Goal: Task Accomplishment & Management: Manage account settings

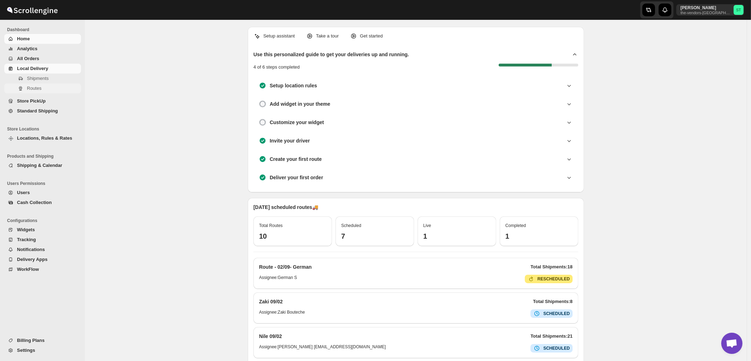
click at [30, 89] on span "Routes" at bounding box center [34, 88] width 15 height 5
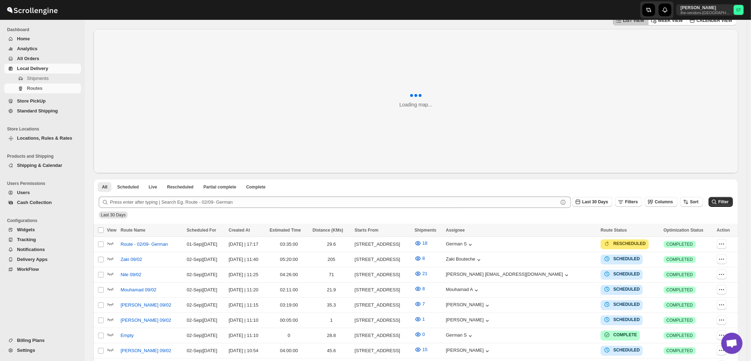
scroll to position [79, 0]
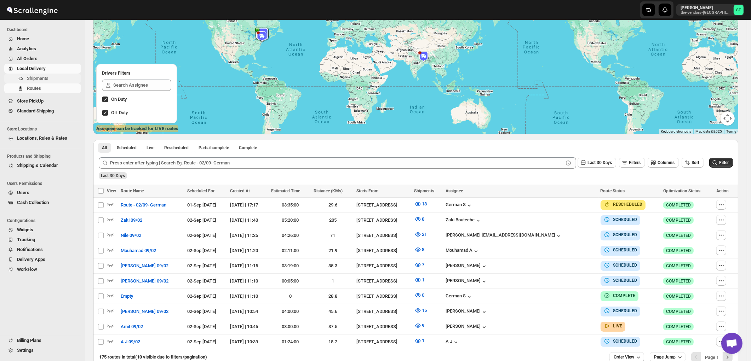
click at [33, 79] on span "Shipments" at bounding box center [38, 78] width 22 height 5
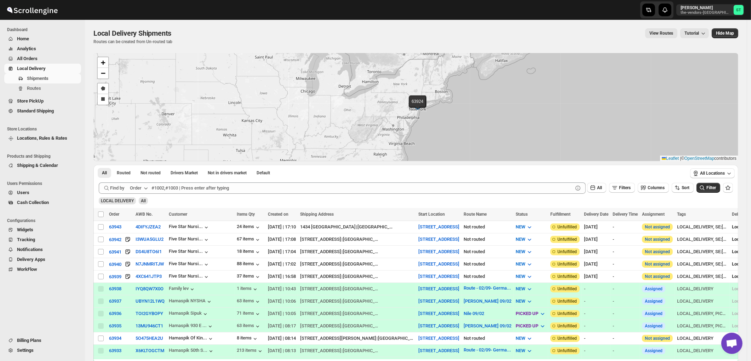
click at [139, 190] on div "Order" at bounding box center [136, 188] width 12 height 7
click at [144, 242] on div "Customer Name" at bounding box center [140, 241] width 33 height 7
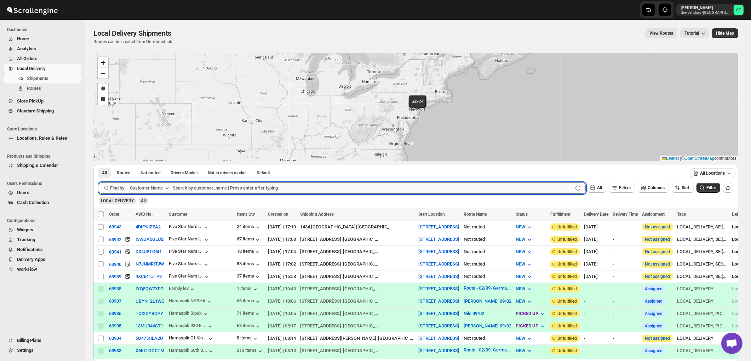
click at [225, 184] on input "text" at bounding box center [373, 188] width 400 height 11
paste input "Kaslander Lumber LLC"
type input "Kaslander Lumber LLC"
click at [99, 165] on button "Submit" at bounding box center [109, 168] width 20 height 7
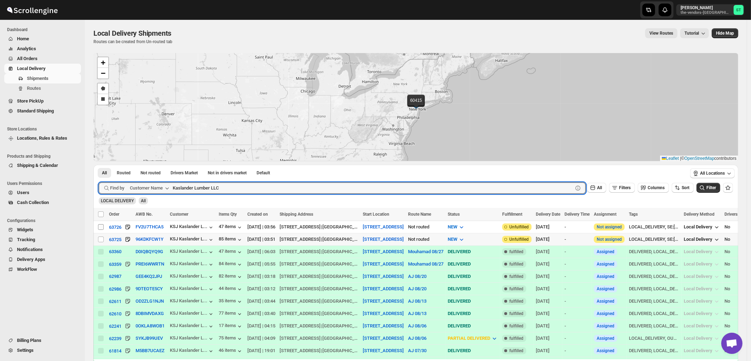
click at [100, 238] on input "Select shipment" at bounding box center [101, 240] width 6 height 6
checkbox input "true"
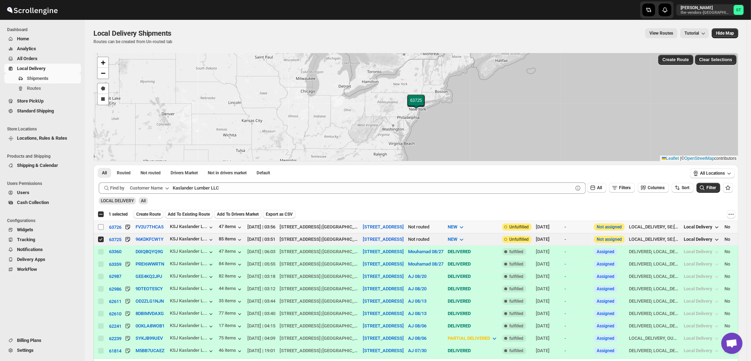
click at [101, 227] on input "Select shipment" at bounding box center [101, 227] width 6 height 6
checkbox input "true"
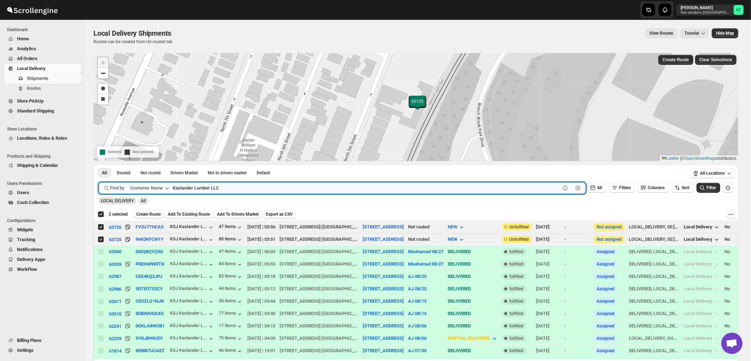
click at [233, 190] on input "Kaslander Lumber LLC" at bounding box center [366, 188] width 387 height 11
paste input "Bound Logistics"
type input "Bound Logistics"
click at [99, 165] on button "Submit" at bounding box center [109, 168] width 20 height 7
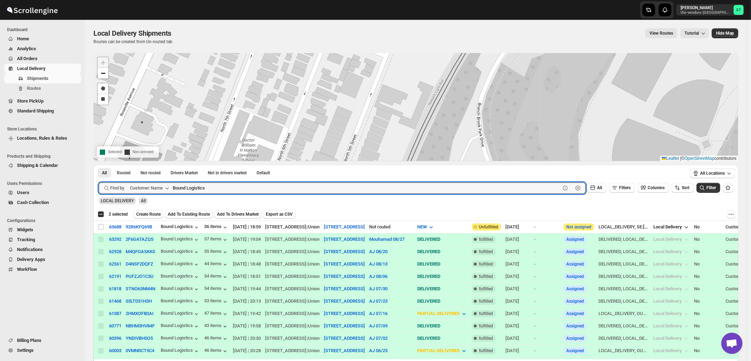
checkbox input "false"
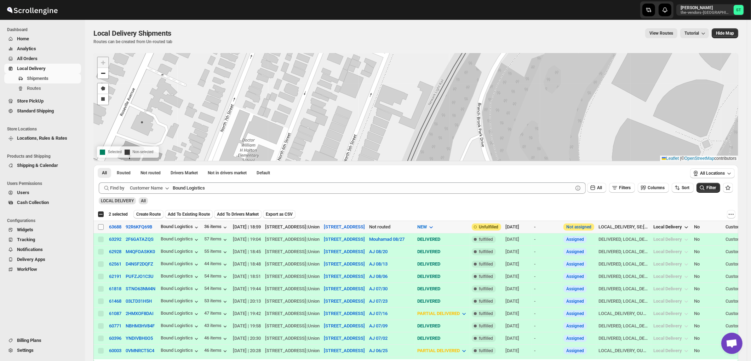
click at [100, 227] on input "Select shipment" at bounding box center [101, 227] width 6 height 6
checkbox input "true"
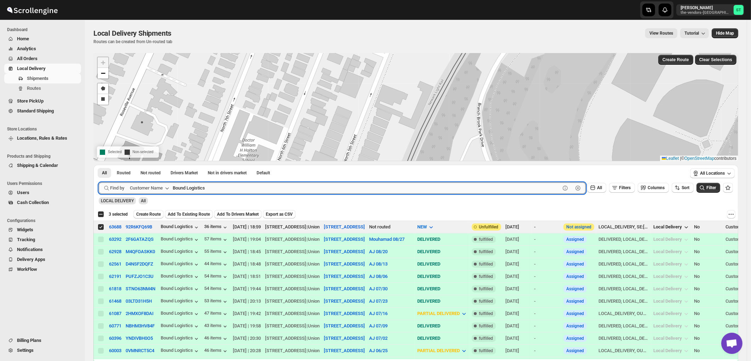
click at [220, 185] on input "Bound Logistics" at bounding box center [366, 188] width 387 height 11
paste input "[PERSON_NAME] realty & Management"
click at [99, 165] on button "Submit" at bounding box center [109, 168] width 20 height 7
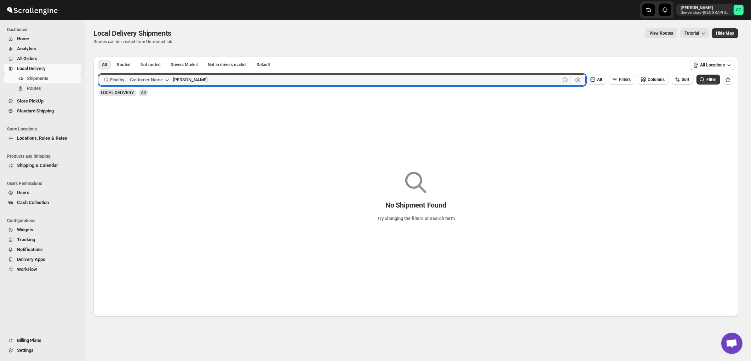
type input "[PERSON_NAME]"
click at [99, 57] on button "Submit" at bounding box center [109, 60] width 20 height 7
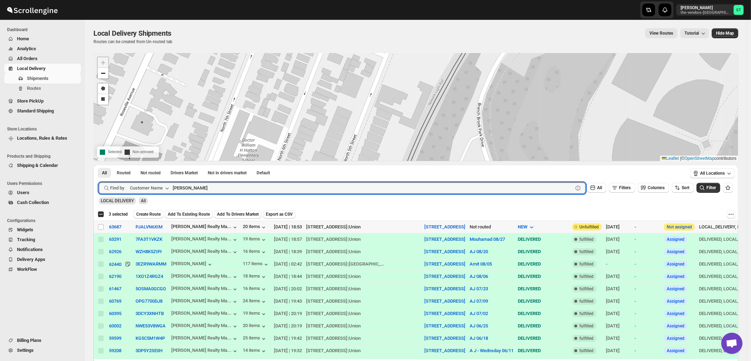
click at [99, 227] on input "Select shipment" at bounding box center [101, 227] width 6 height 6
checkbox input "true"
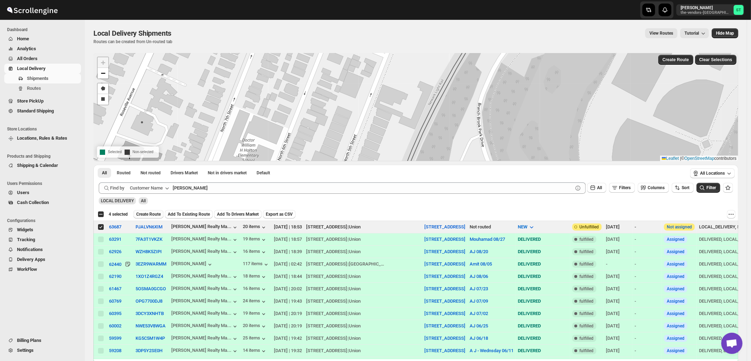
click at [151, 214] on span "Create Route" at bounding box center [148, 215] width 24 height 6
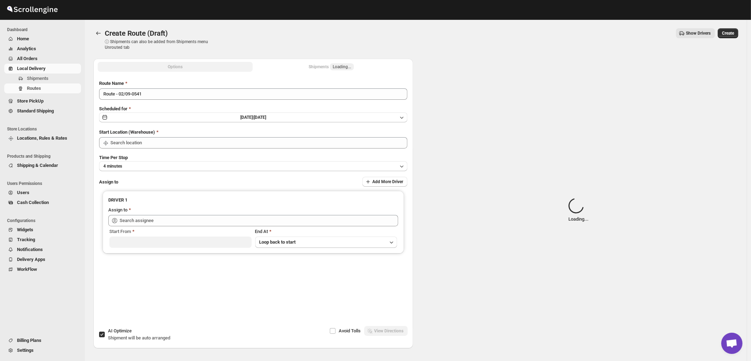
type input "[STREET_ADDRESS]"
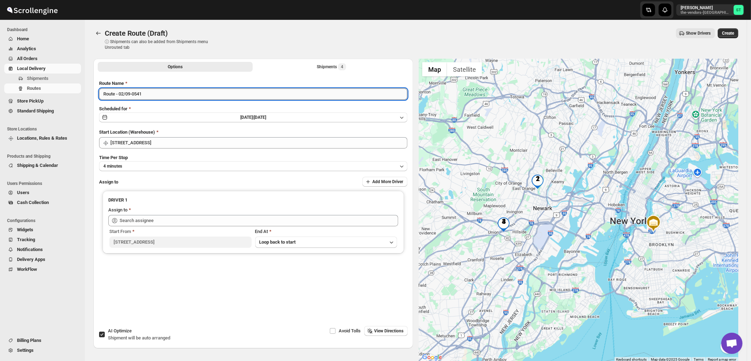
click at [161, 91] on input "Route - 02/09-0541" at bounding box center [253, 93] width 308 height 11
paste input "Mouhamad"
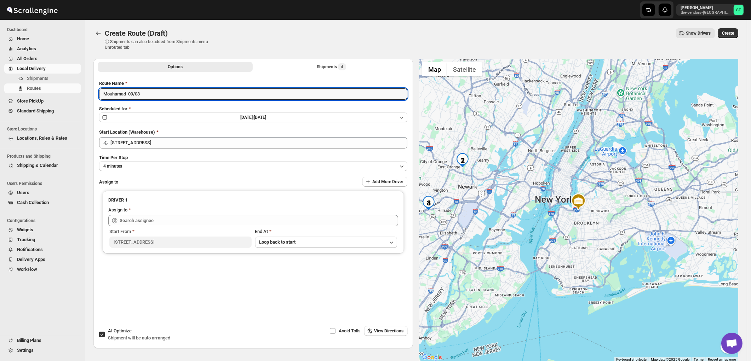
type input "Mouhamad 09/03"
click at [240, 115] on span "[DATE] |" at bounding box center [246, 117] width 13 height 5
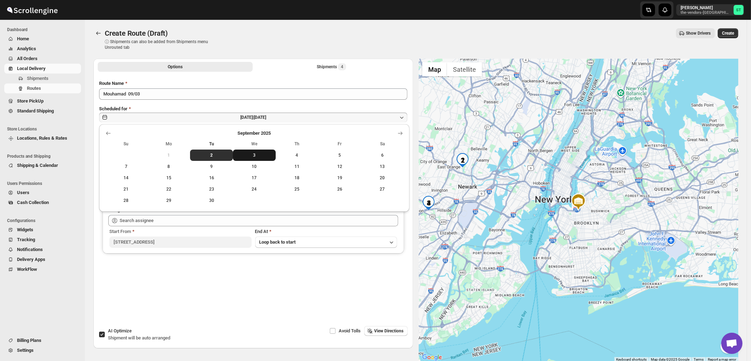
click at [255, 151] on button "3" at bounding box center [254, 155] width 43 height 11
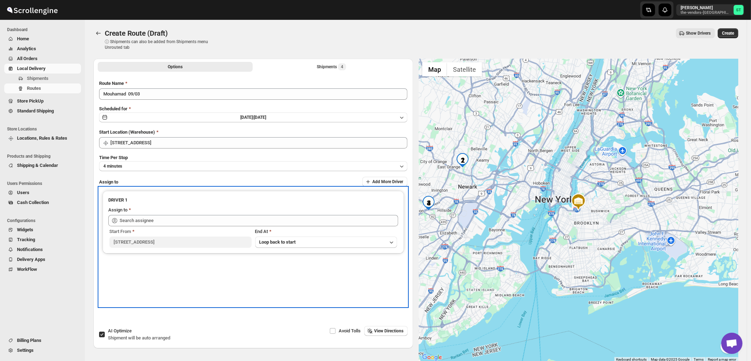
click at [217, 273] on div "DRIVER 1 Assign to Start From [STREET_ADDRESS][GEOGRAPHIC_DATA] back to start" at bounding box center [253, 247] width 308 height 119
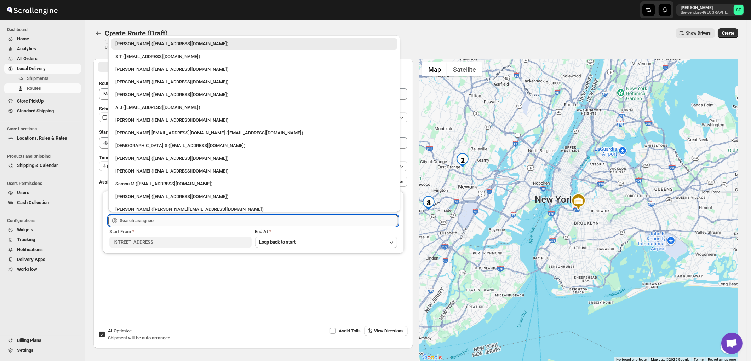
click at [167, 220] on input "text" at bounding box center [259, 220] width 278 height 11
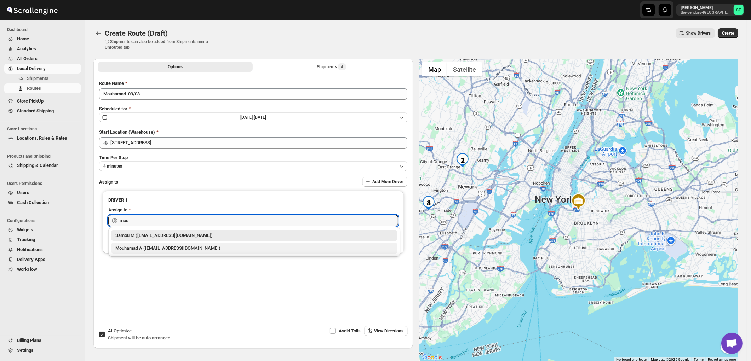
click at [149, 248] on div "Mouhamad A ([EMAIL_ADDRESS][DOMAIN_NAME])" at bounding box center [254, 248] width 278 height 7
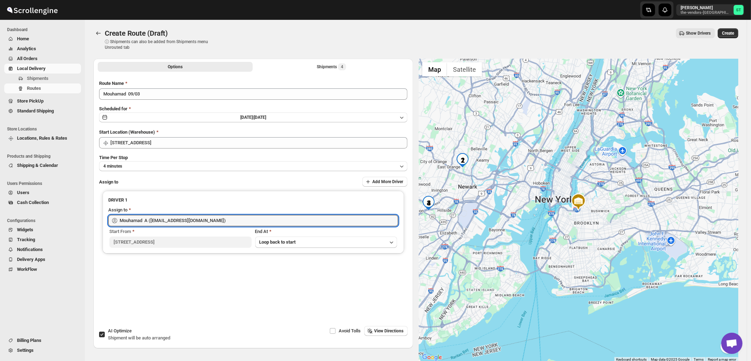
type input "Mouhamad A ([EMAIL_ADDRESS][DOMAIN_NAME])"
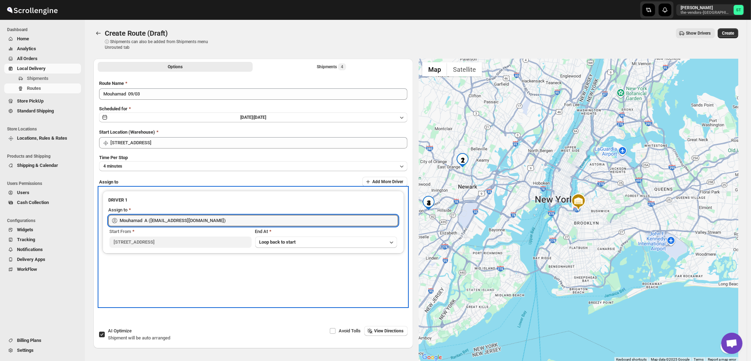
click at [180, 284] on div "DRIVER 1 Assign to Mouhamad A ([EMAIL_ADDRESS][DOMAIN_NAME]) Start From [STREET…" at bounding box center [253, 247] width 308 height 119
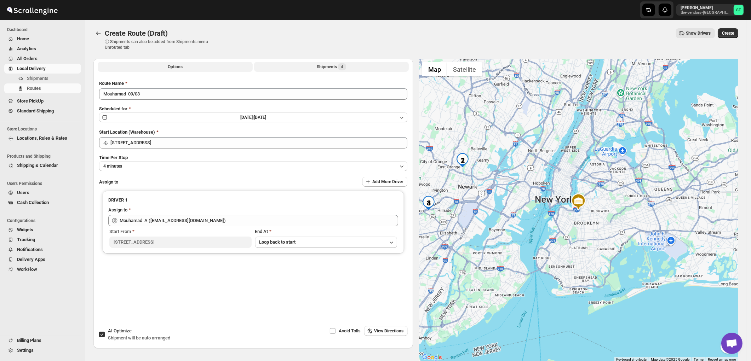
click at [326, 66] on div "Shipments 4" at bounding box center [331, 66] width 29 height 7
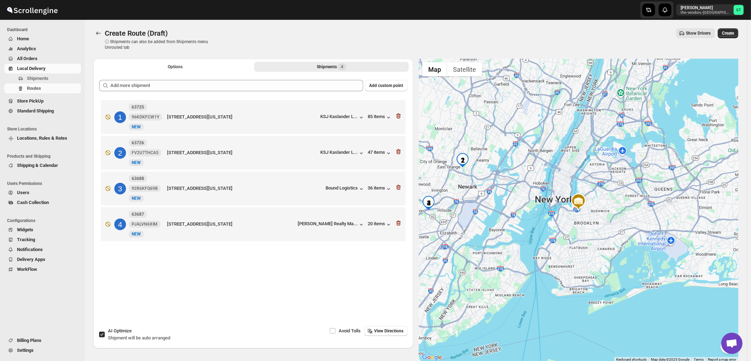
click at [101, 334] on input "AI Optimize Shipment will be auto arranged" at bounding box center [102, 335] width 6 height 6
checkbox input "false"
click at [393, 329] on span "View Directions" at bounding box center [388, 331] width 29 height 6
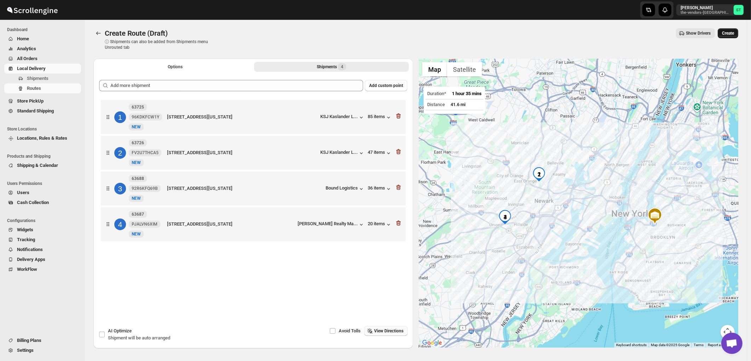
click at [734, 33] on span "Create" at bounding box center [728, 33] width 12 height 6
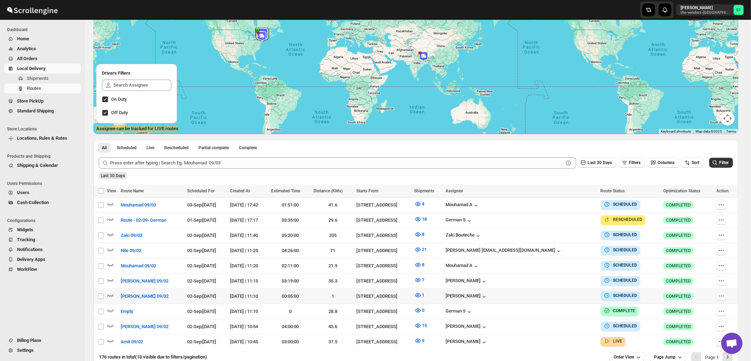
scroll to position [116, 0]
